Goal: Task Accomplishment & Management: Manage account settings

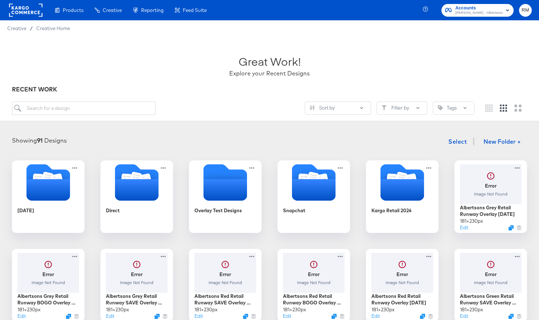
click at [473, 15] on div "RM" at bounding box center [525, 10] width 13 height 13
click at [473, 13] on button "RM" at bounding box center [525, 10] width 13 height 13
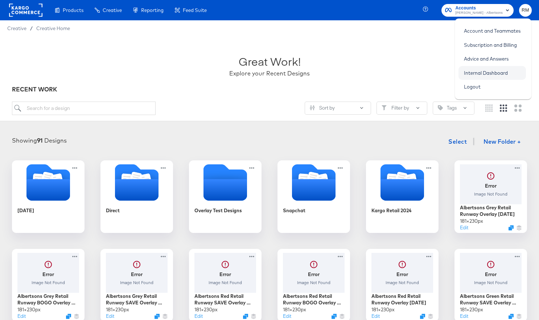
click at [473, 73] on link "Internal Dashboard" at bounding box center [485, 72] width 55 height 13
click at [385, 51] on div "Great Work! Explore your Recent Designs" at bounding box center [269, 62] width 515 height 45
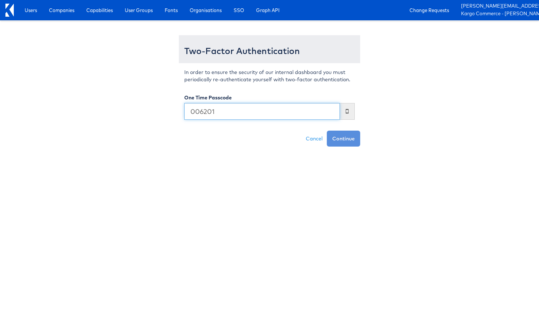
type input "006201"
click at [327, 131] on button "Continue" at bounding box center [343, 139] width 33 height 16
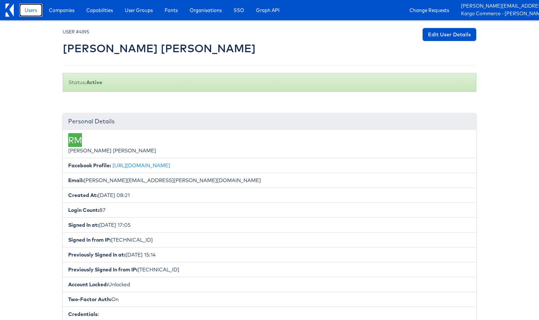
click at [34, 11] on span "Users" at bounding box center [31, 10] width 12 height 7
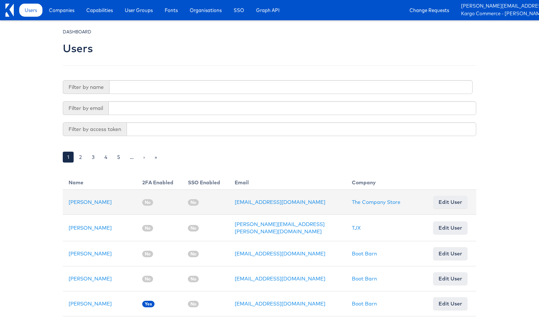
click at [84, 198] on td "Yalda Sajjad" at bounding box center [100, 202] width 74 height 25
click at [84, 204] on link "Yalda Sajjad" at bounding box center [90, 202] width 43 height 7
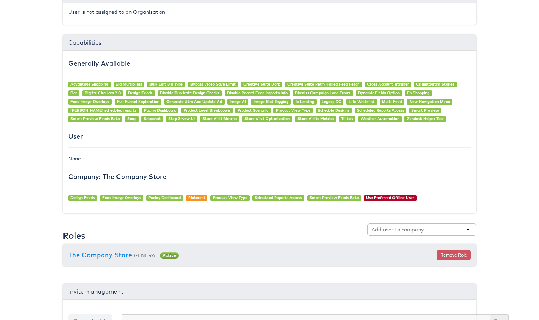
scroll to position [522, 0]
